Goal: Check status

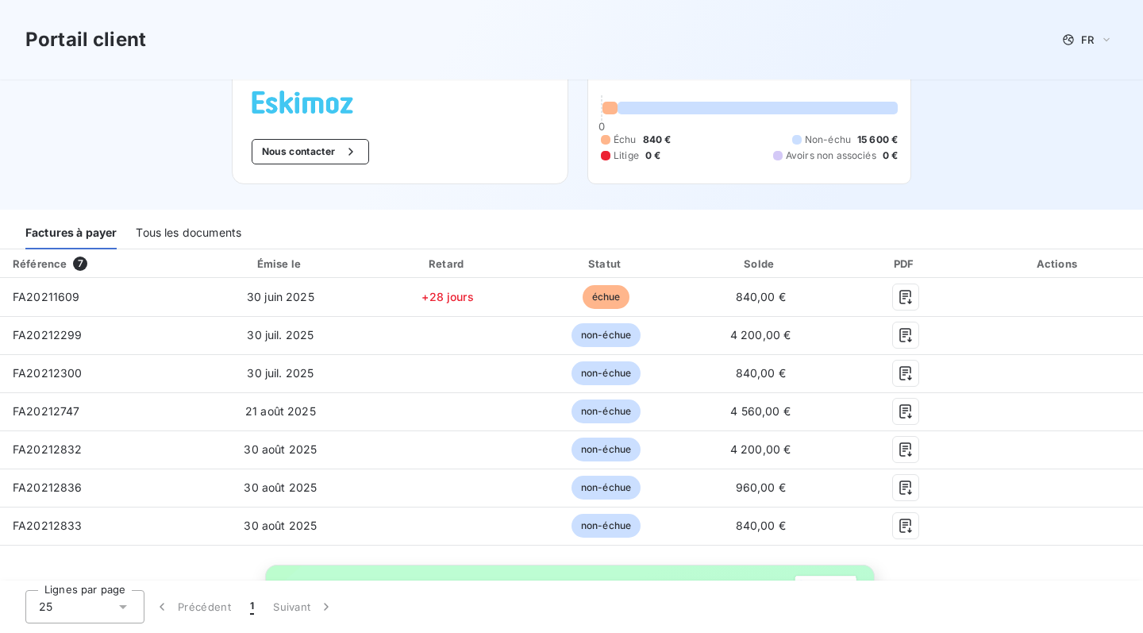
scroll to position [75, 0]
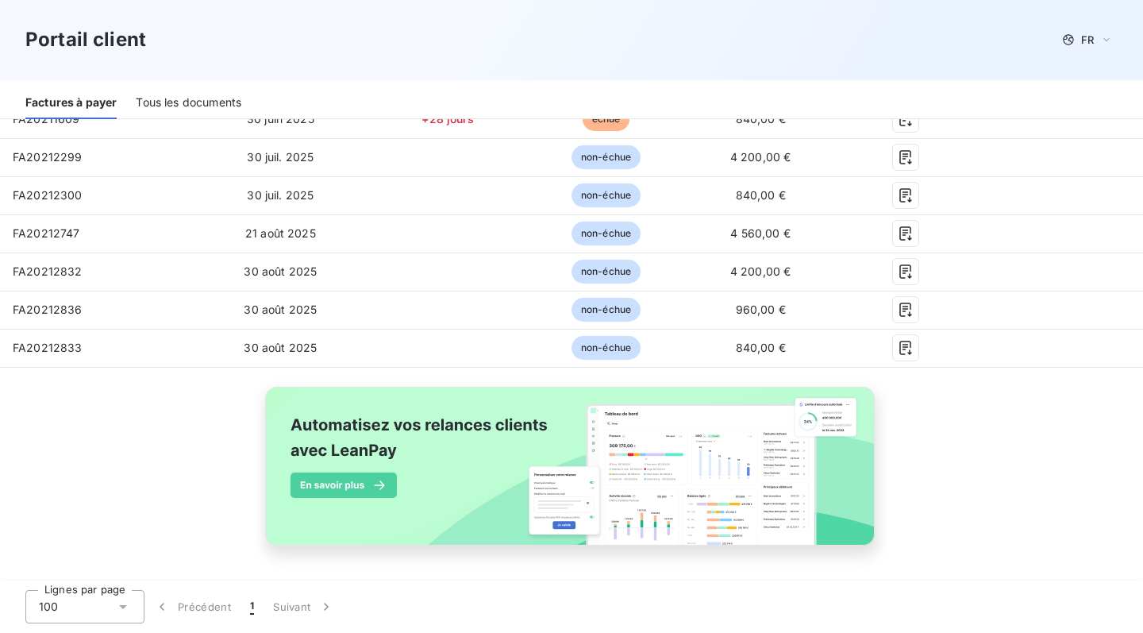
scroll to position [250, 0]
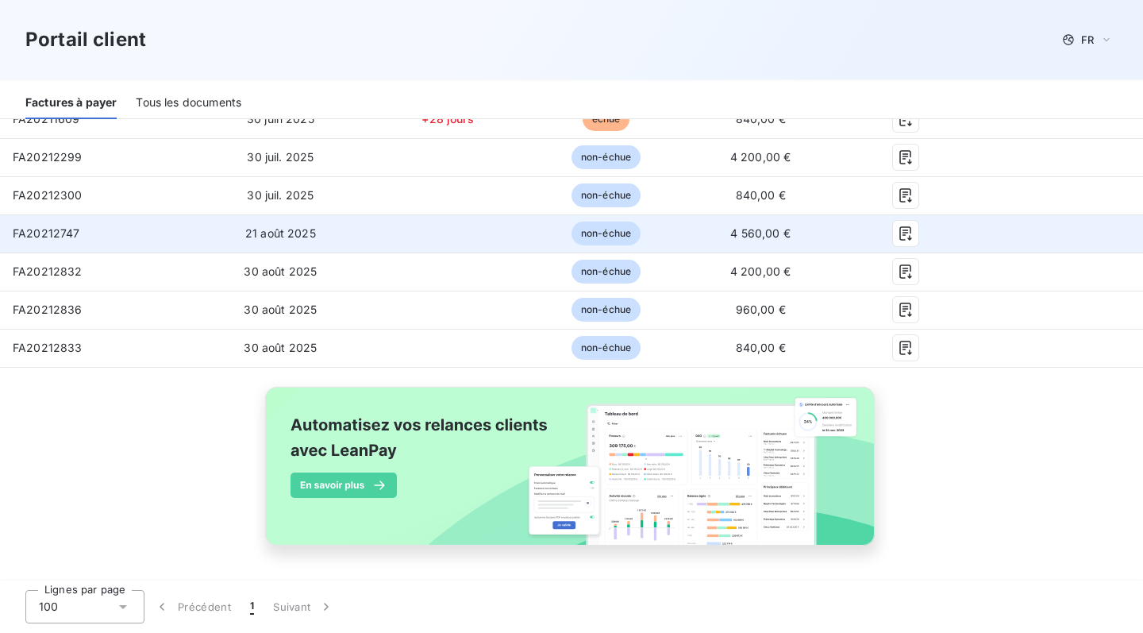
click at [52, 239] on span "FA20212747" at bounding box center [46, 232] width 67 height 13
copy span "FA20212747"
